Goal: Answer question/provide support: Share knowledge or assist other users

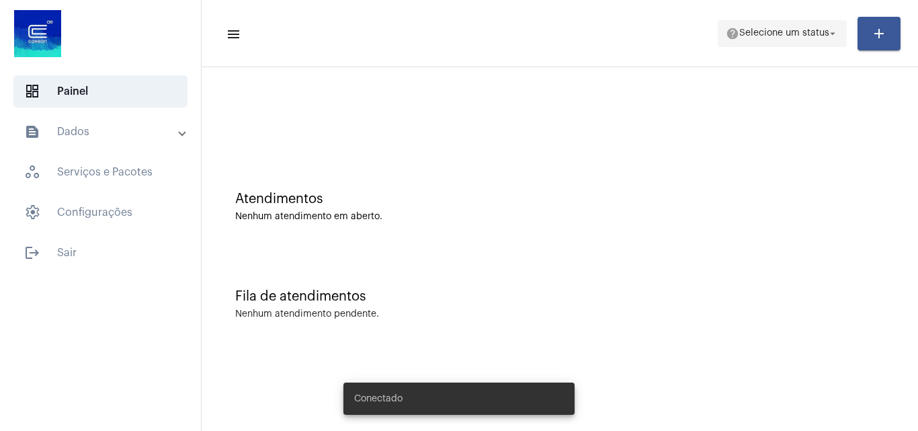
click at [783, 26] on span "help Selecione um status arrow_drop_down" at bounding box center [782, 33] width 113 height 24
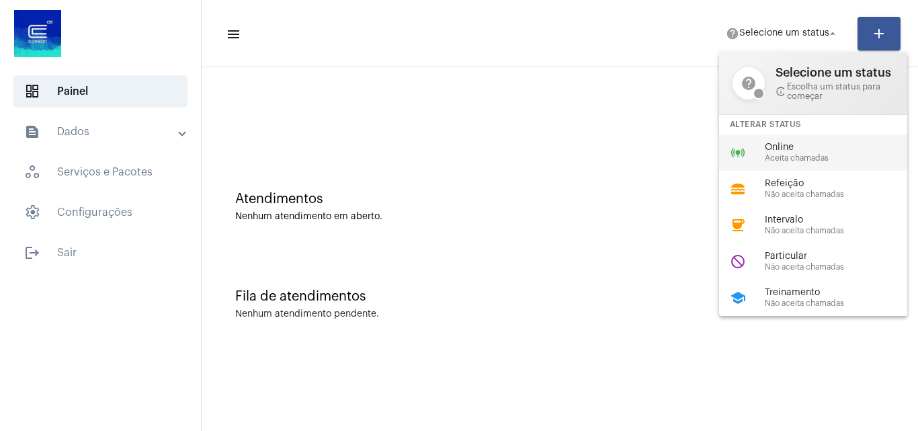
click at [803, 151] on span "Online" at bounding box center [841, 148] width 153 height 10
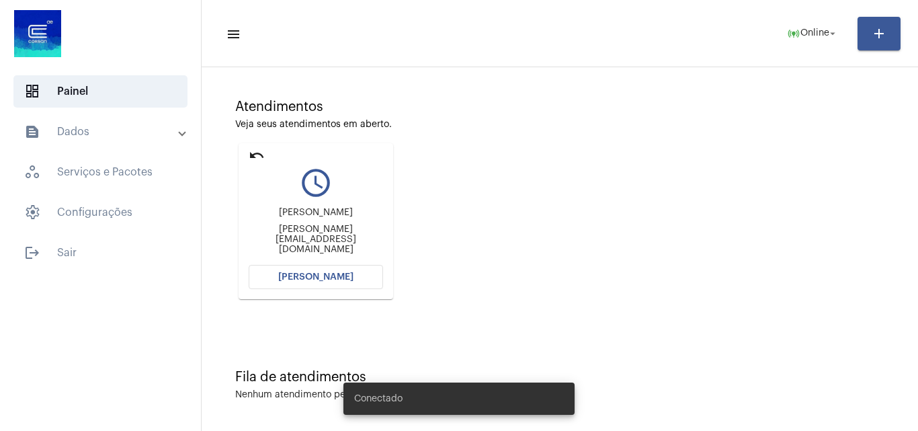
scroll to position [95, 0]
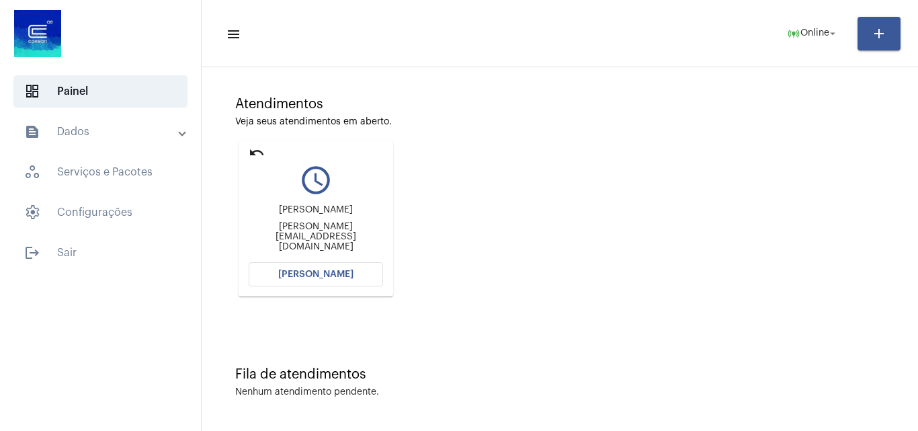
click at [262, 147] on mat-icon "undo" at bounding box center [257, 153] width 16 height 16
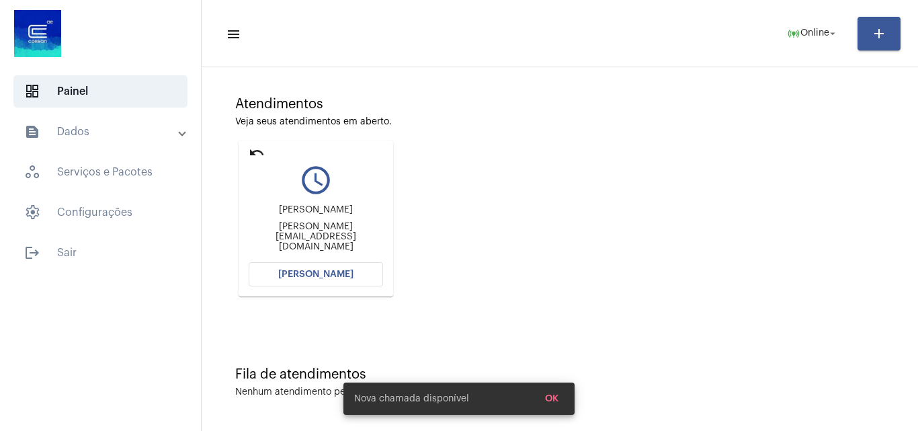
scroll to position [0, 0]
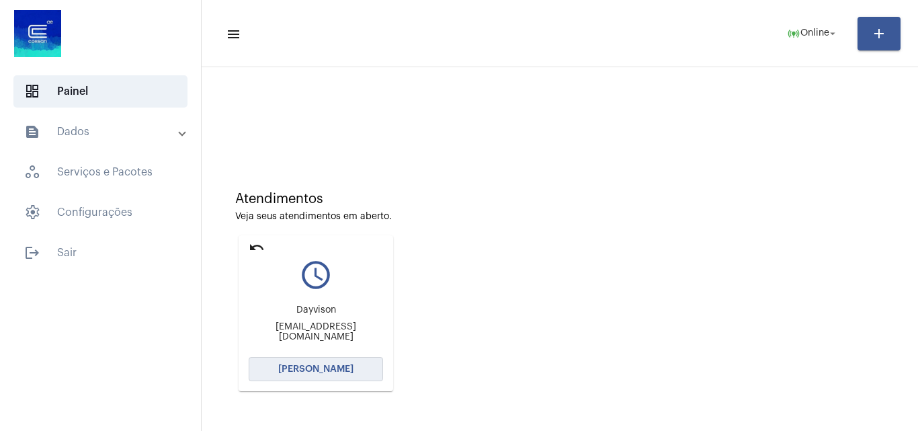
click at [329, 367] on span "[PERSON_NAME]" at bounding box center [315, 368] width 75 height 9
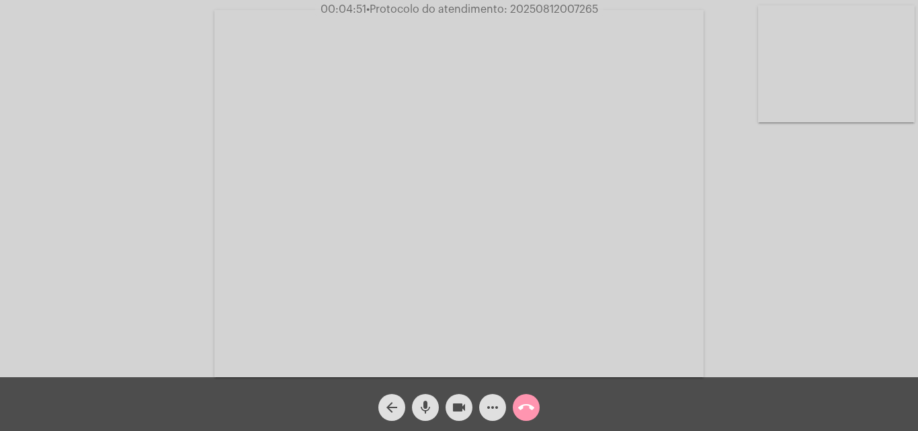
click at [495, 407] on mat-icon "more_horiz" at bounding box center [493, 407] width 16 height 16
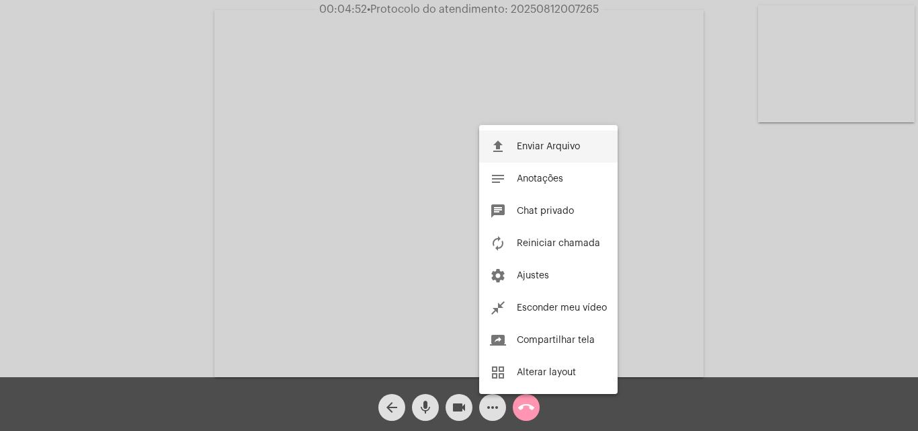
click at [561, 145] on span "Enviar Arquivo" at bounding box center [548, 146] width 63 height 9
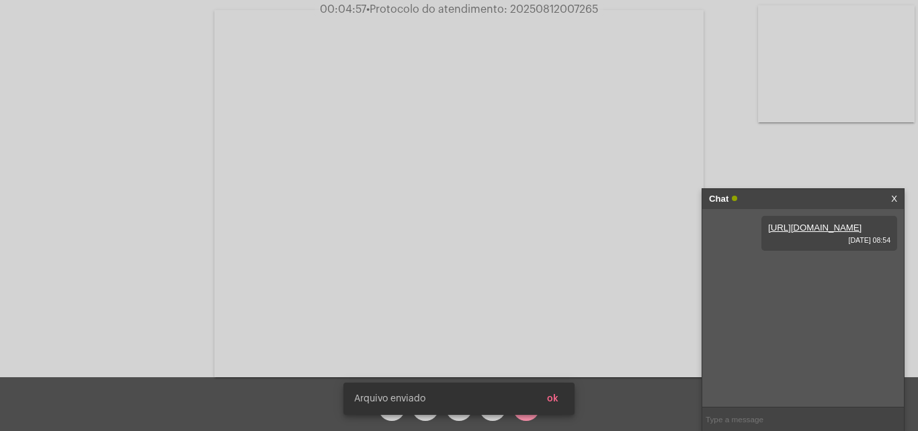
click at [553, 398] on span "ok" at bounding box center [552, 398] width 11 height 9
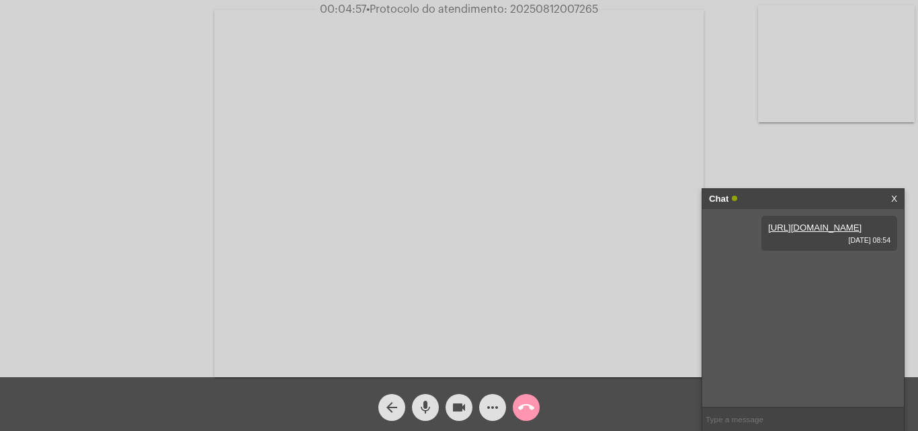
click at [499, 409] on mat-icon "more_horiz" at bounding box center [493, 407] width 16 height 16
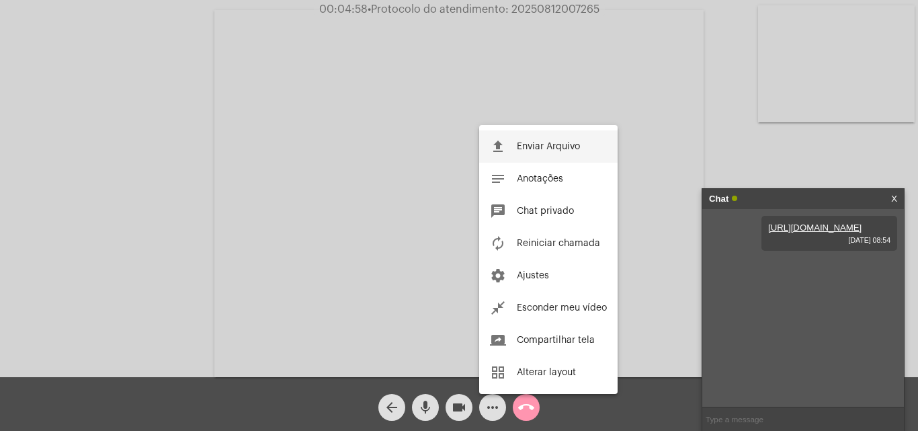
click at [553, 141] on button "file_upload Enviar Arquivo" at bounding box center [548, 146] width 138 height 32
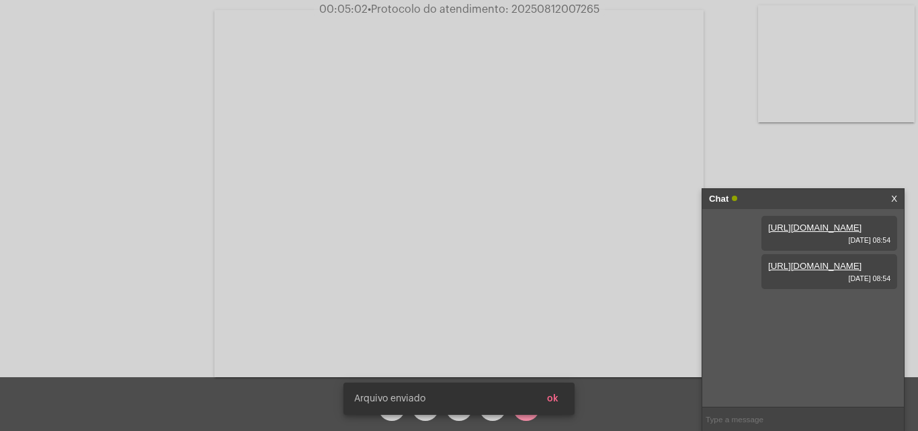
click at [558, 396] on span "ok" at bounding box center [552, 398] width 11 height 9
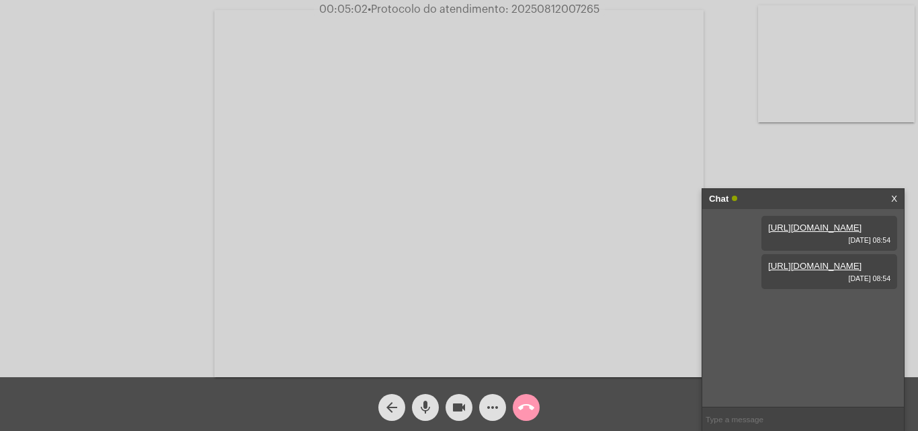
click at [494, 409] on mat-icon "more_horiz" at bounding box center [493, 407] width 16 height 16
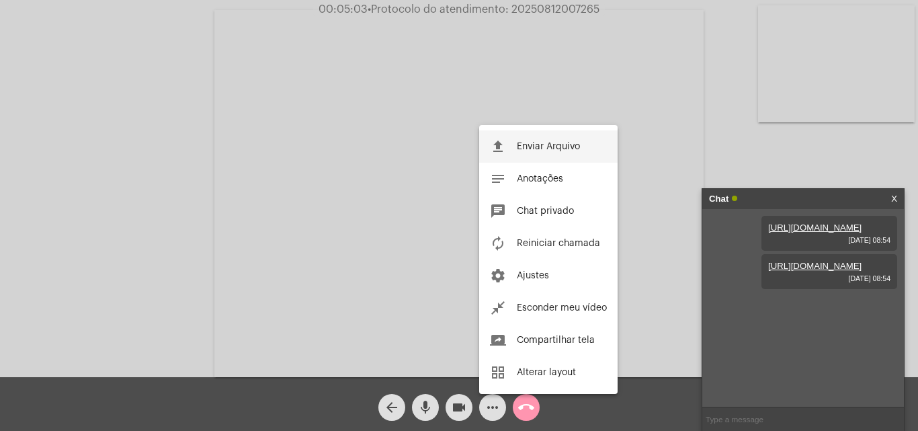
click at [547, 141] on button "file_upload Enviar Arquivo" at bounding box center [548, 146] width 138 height 32
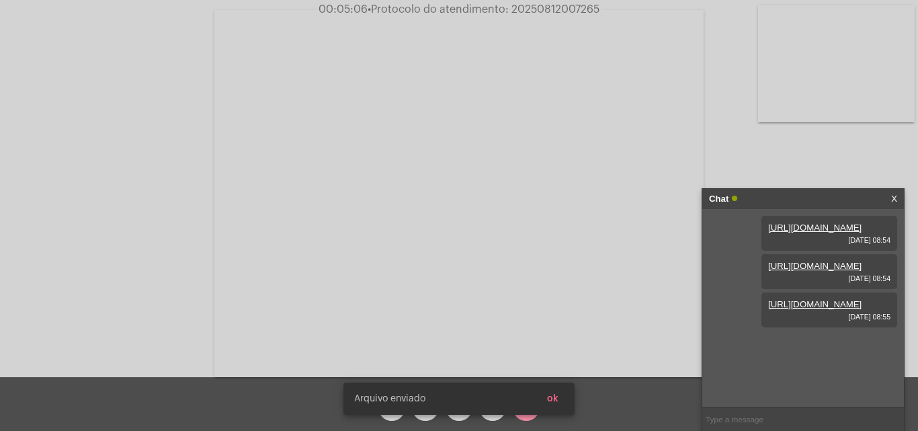
scroll to position [11, 0]
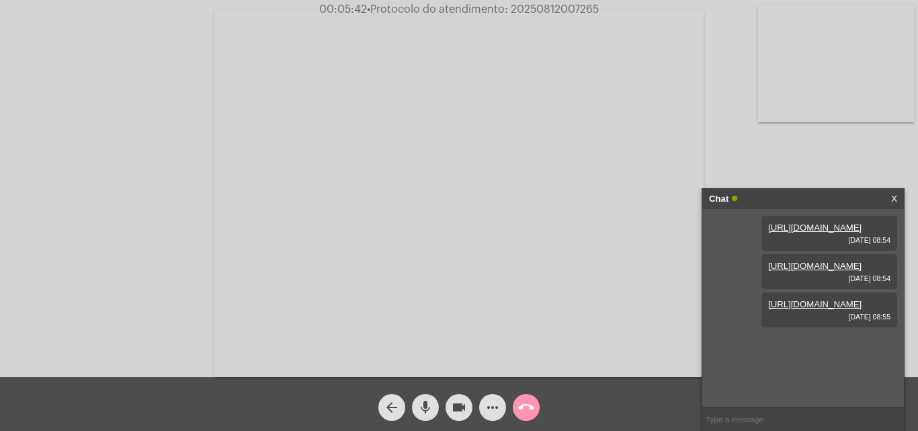
click at [487, 408] on mat-icon "more_horiz" at bounding box center [493, 407] width 16 height 16
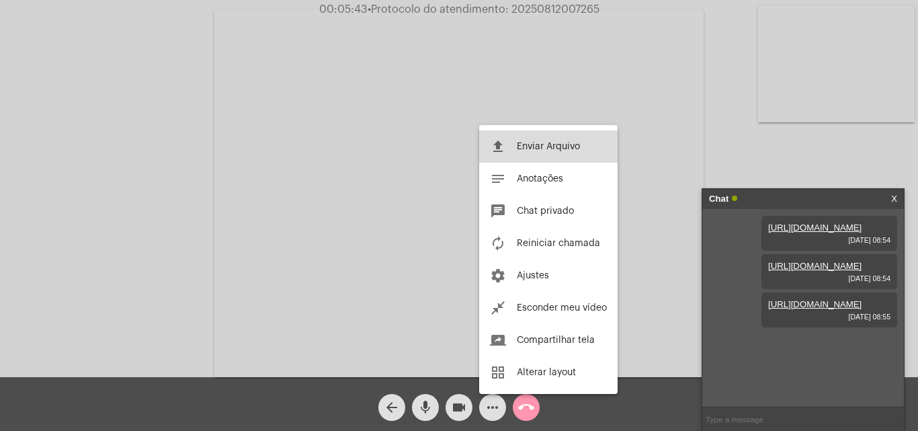
click at [563, 142] on span "Enviar Arquivo" at bounding box center [548, 146] width 63 height 9
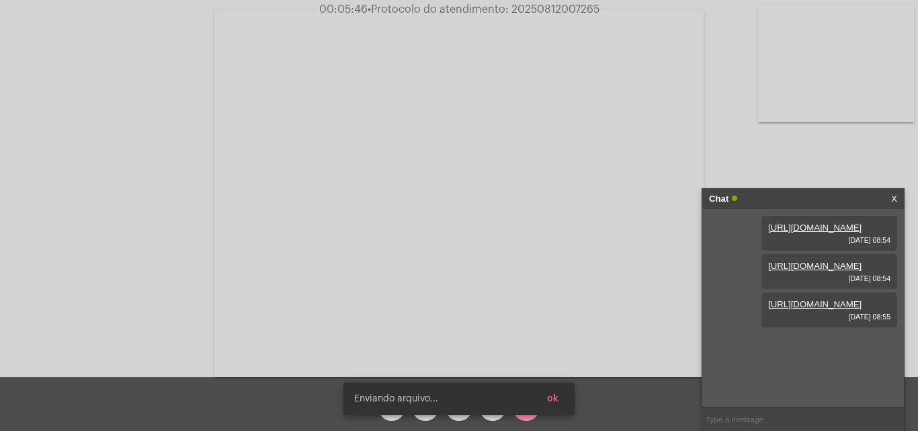
scroll to position [80, 0]
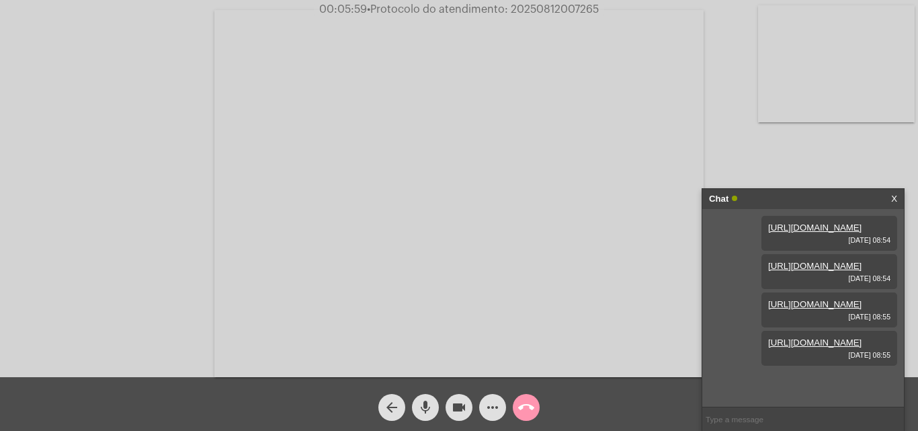
click at [571, 11] on span "• Protocolo do atendimento: 20250812007265" at bounding box center [483, 9] width 232 height 11
click at [571, 11] on span "• Protocolo do atendimento: 20250812007265" at bounding box center [484, 9] width 232 height 11
copy span "20250812007265"
click at [115, 54] on div "Acessando Câmera e Microfone..." at bounding box center [459, 191] width 916 height 377
click at [553, 9] on span "• Protocolo do atendimento: 20250812007265" at bounding box center [484, 9] width 232 height 11
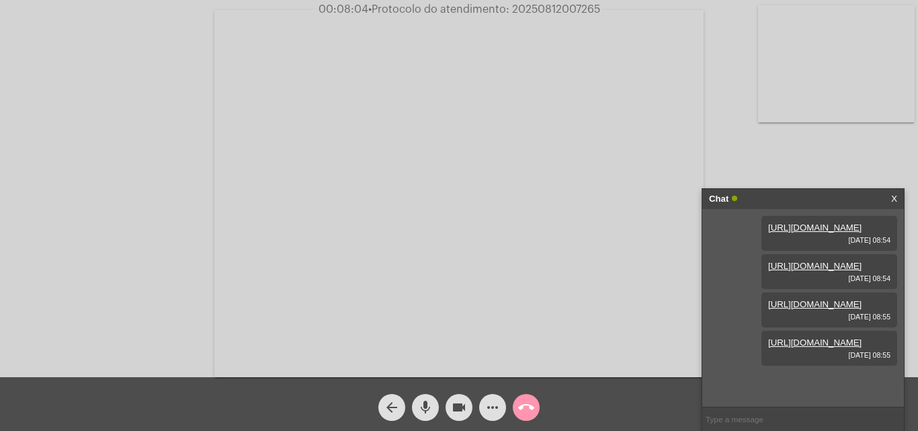
click at [553, 9] on span "• Protocolo do atendimento: 20250812007265" at bounding box center [484, 9] width 232 height 11
copy span "20250812007265"
click at [528, 407] on mat-icon "call_end" at bounding box center [526, 407] width 16 height 16
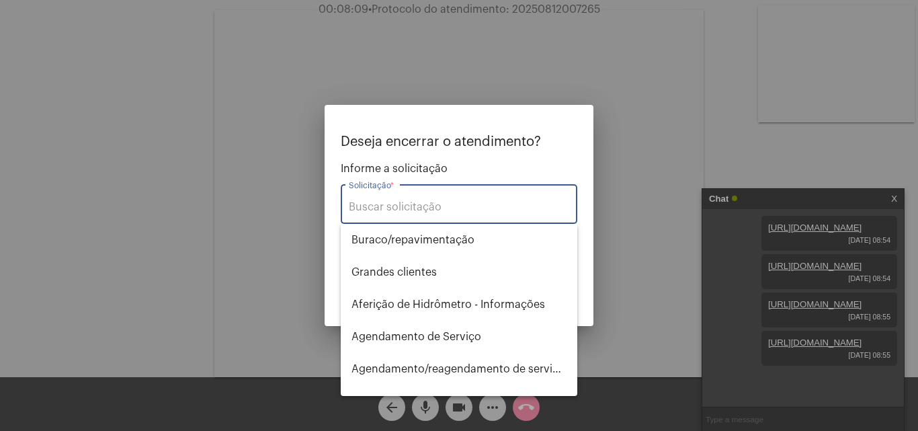
click at [662, 66] on div at bounding box center [459, 215] width 918 height 431
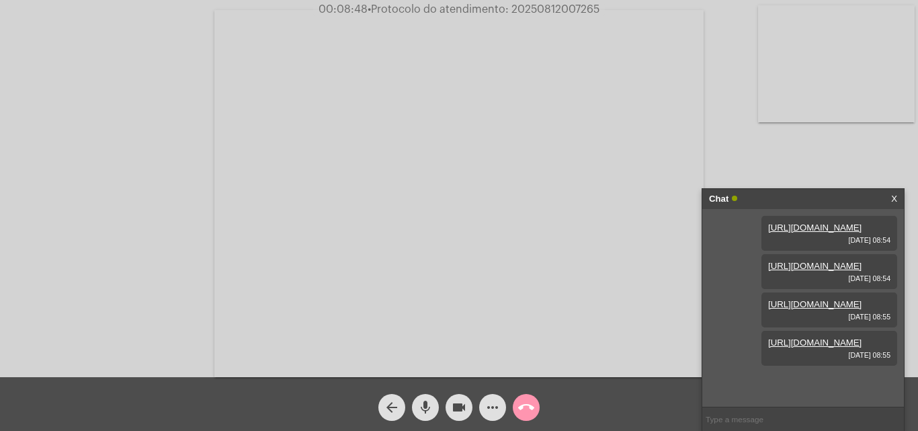
click at [528, 413] on mat-icon "call_end" at bounding box center [526, 407] width 16 height 16
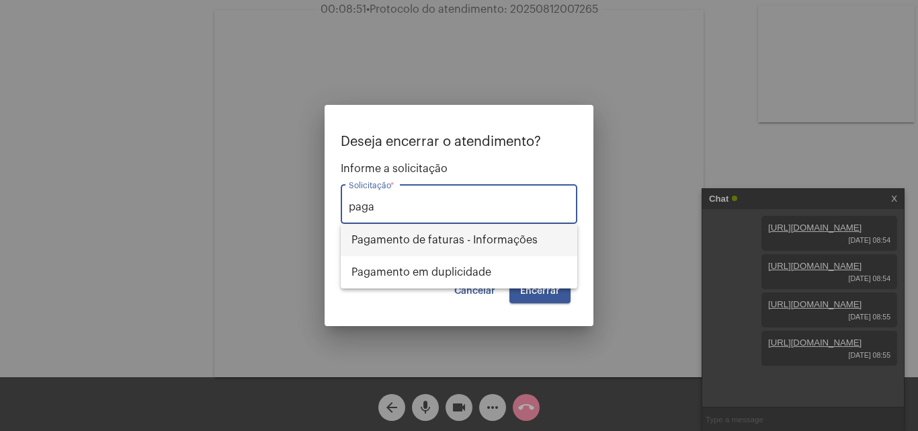
click at [522, 245] on span "Pagamento de faturas - Informações" at bounding box center [459, 240] width 215 height 32
type input "Pagamento de faturas - Informações"
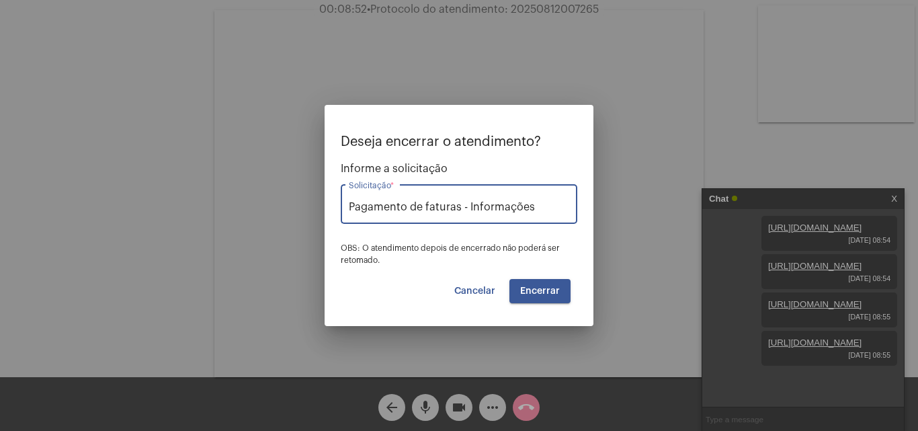
click at [541, 286] on span "Encerrar" at bounding box center [540, 290] width 40 height 9
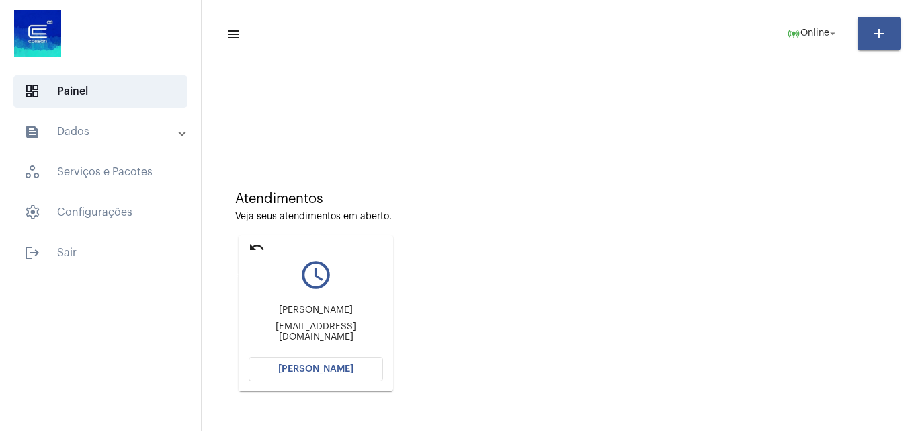
click at [257, 251] on mat-icon "undo" at bounding box center [257, 247] width 16 height 16
click at [808, 38] on span "online_prediction Online arrow_drop_down" at bounding box center [813, 33] width 52 height 24
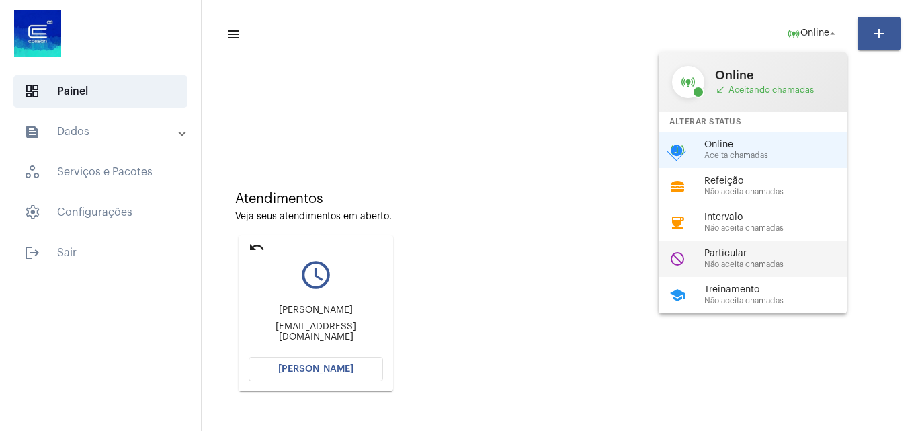
click at [731, 247] on div "do_not_disturb Particular Não aceita chamadas" at bounding box center [764, 259] width 210 height 36
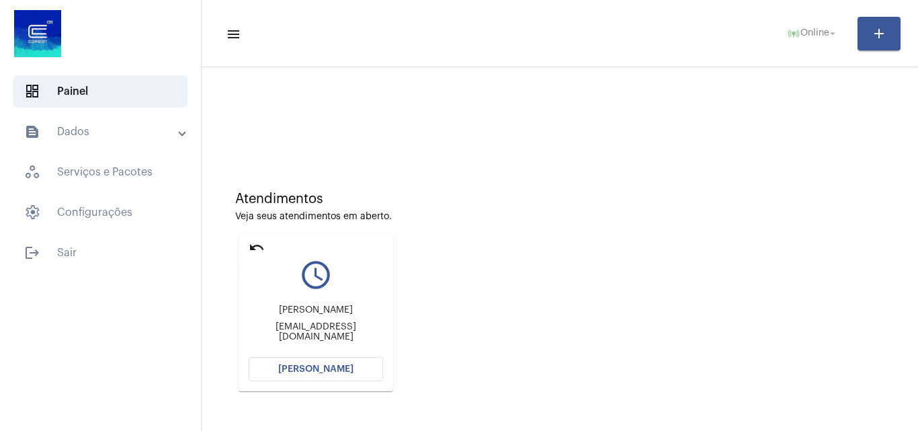
click at [257, 249] on mat-icon "undo" at bounding box center [257, 247] width 16 height 16
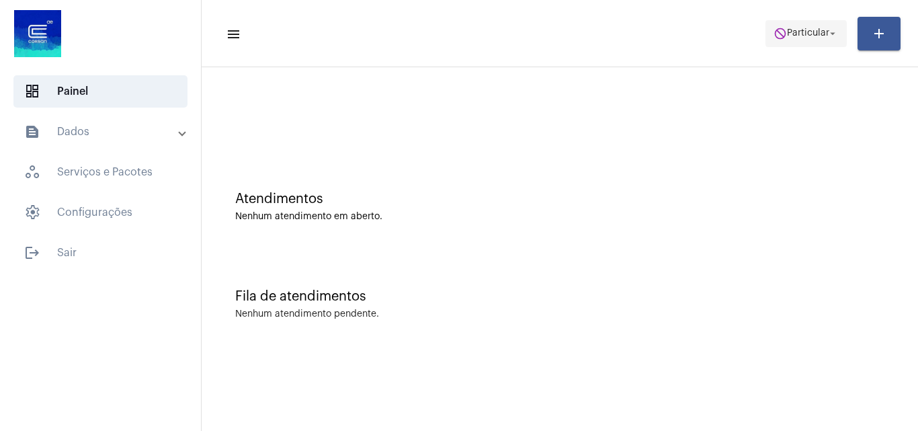
click at [821, 30] on span "Particular" at bounding box center [808, 33] width 42 height 9
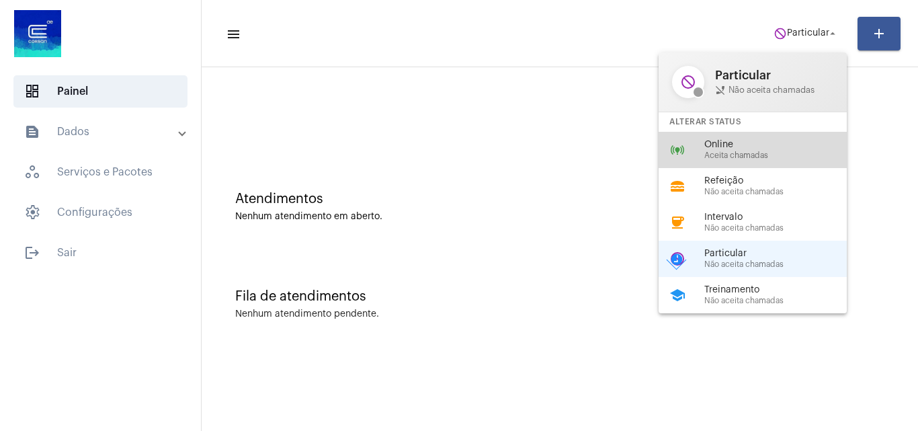
click at [727, 147] on span "Online" at bounding box center [781, 145] width 153 height 10
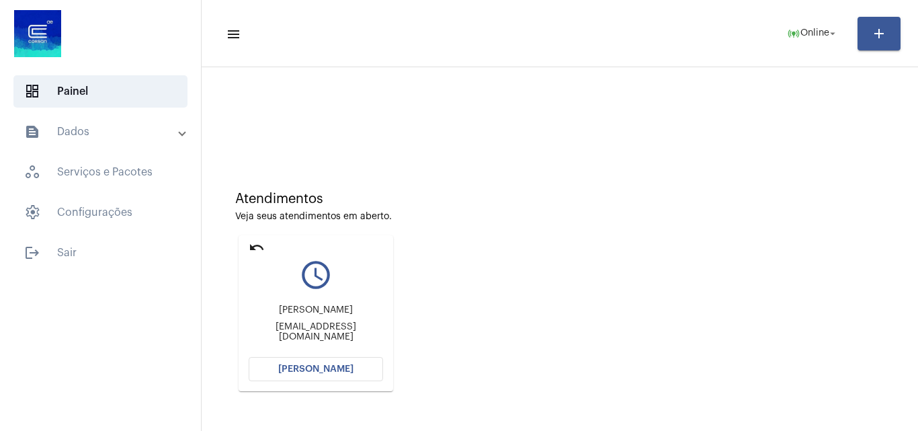
click at [350, 368] on span "[PERSON_NAME]" at bounding box center [315, 368] width 75 height 9
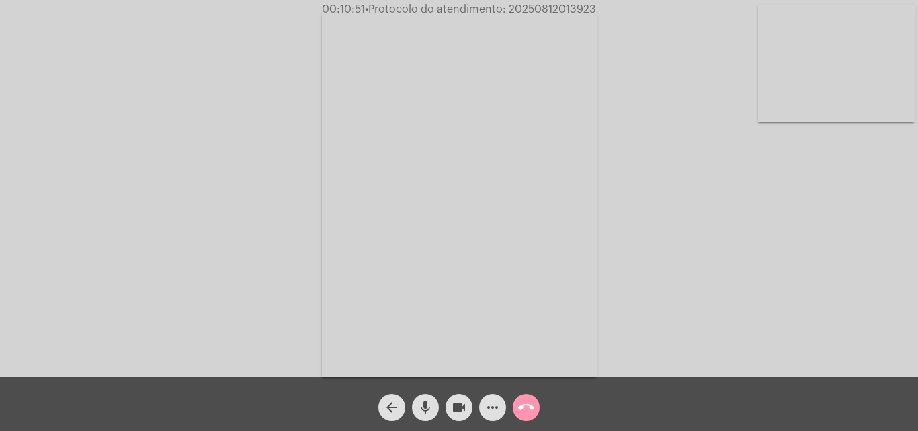
click at [839, 49] on video at bounding box center [836, 63] width 157 height 117
click at [189, 130] on video at bounding box center [169, 192] width 157 height 208
drag, startPoint x: 519, startPoint y: 239, endPoint x: 673, endPoint y: 189, distance: 161.8
click at [518, 239] on video at bounding box center [459, 193] width 275 height 367
click at [757, 160] on video at bounding box center [630, 192] width 439 height 329
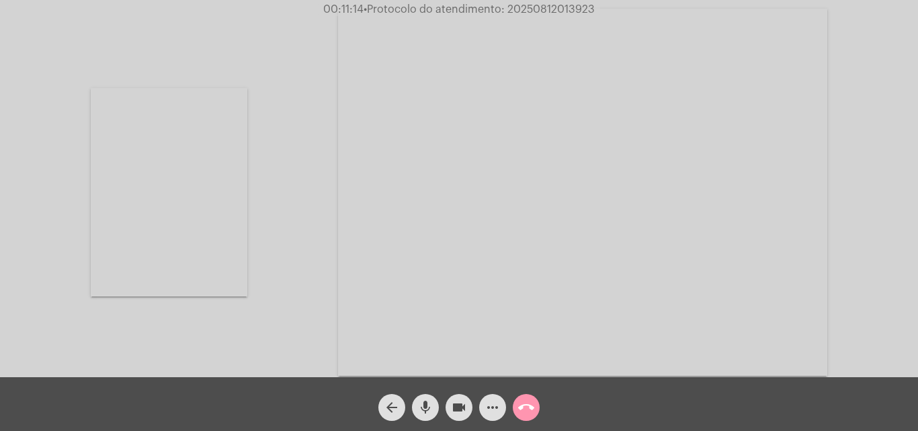
click at [629, 103] on video at bounding box center [582, 192] width 489 height 367
click at [331, 214] on div "Acessando Câmera e Microfone..." at bounding box center [459, 190] width 916 height 377
